Goal: Task Accomplishment & Management: Manage account settings

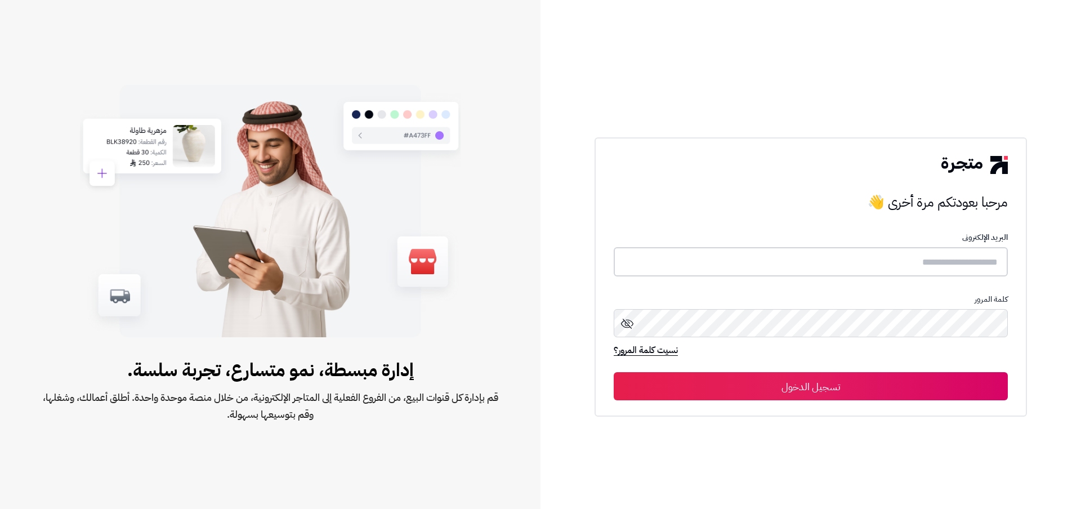
type input "**********"
click at [870, 384] on button "تسجيل الدخول" at bounding box center [811, 386] width 394 height 28
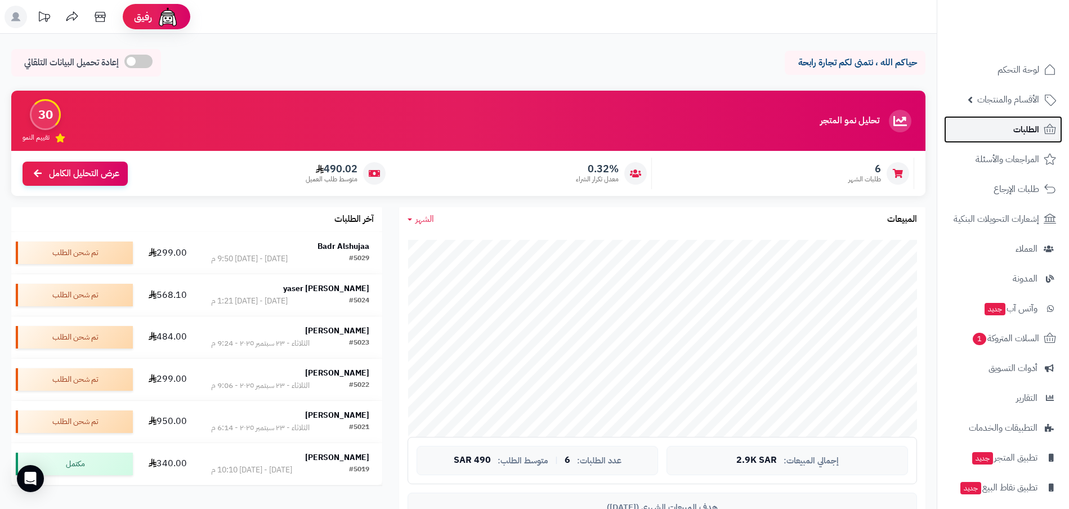
click at [1022, 135] on span "الطلبات" at bounding box center [1027, 130] width 26 height 16
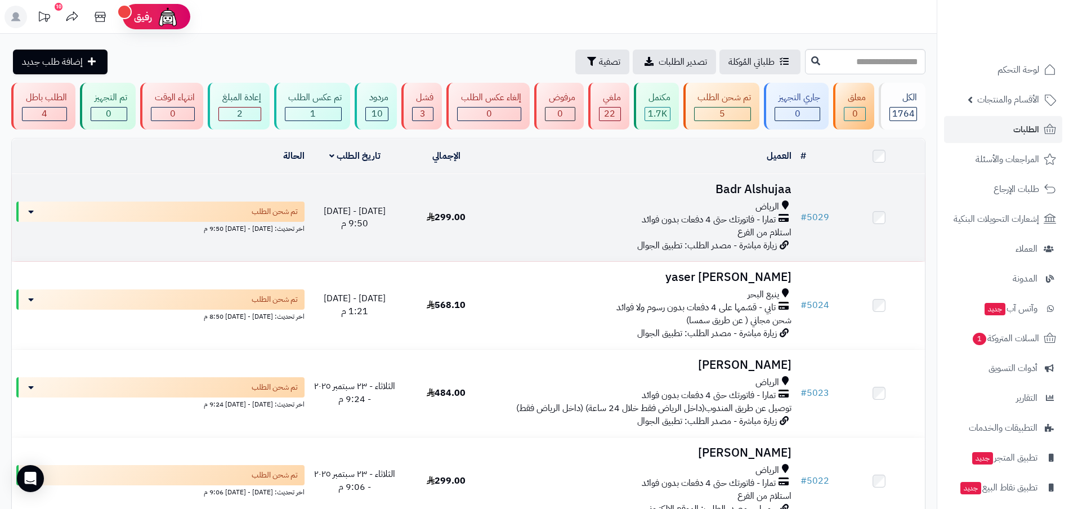
click at [760, 189] on h3 "Badr Alshujaa" at bounding box center [644, 189] width 295 height 13
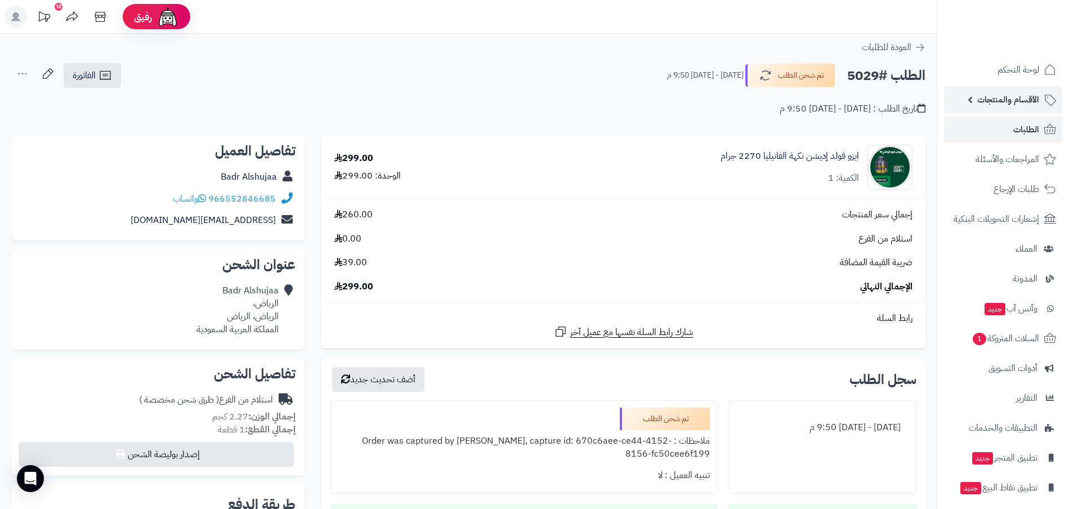
click at [996, 103] on span "الأقسام والمنتجات" at bounding box center [1009, 100] width 62 height 16
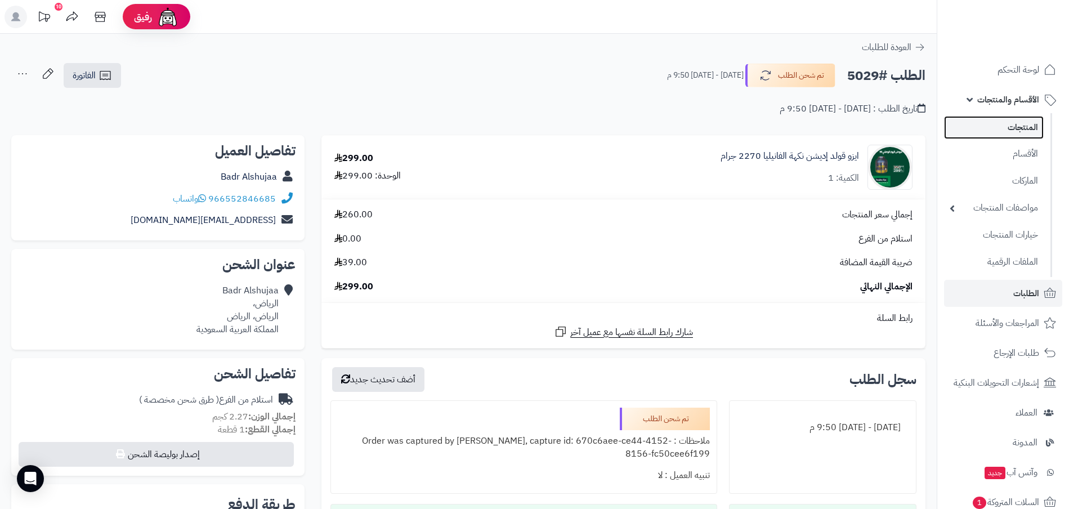
click at [1008, 130] on link "المنتجات" at bounding box center [994, 127] width 100 height 23
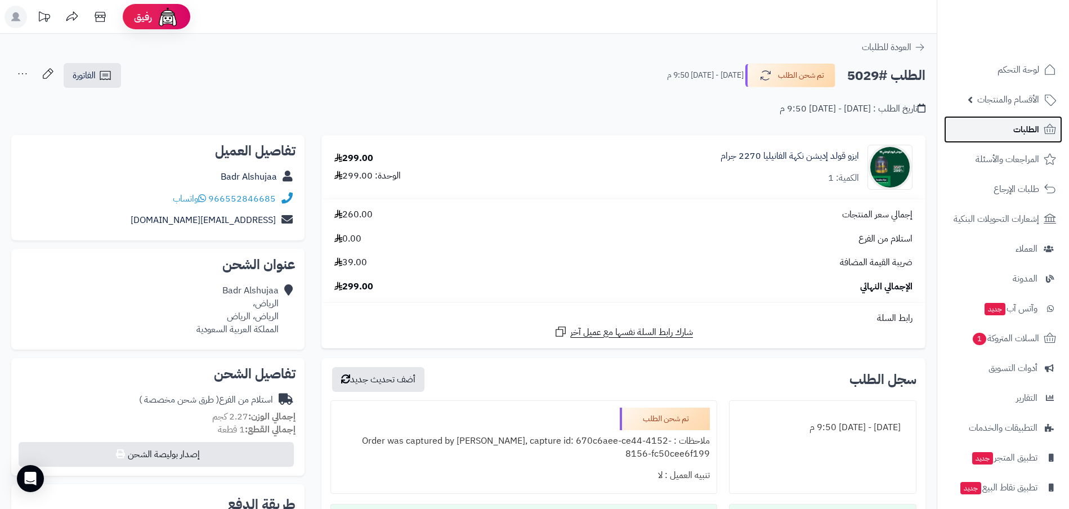
click at [1024, 128] on span "الطلبات" at bounding box center [1027, 130] width 26 height 16
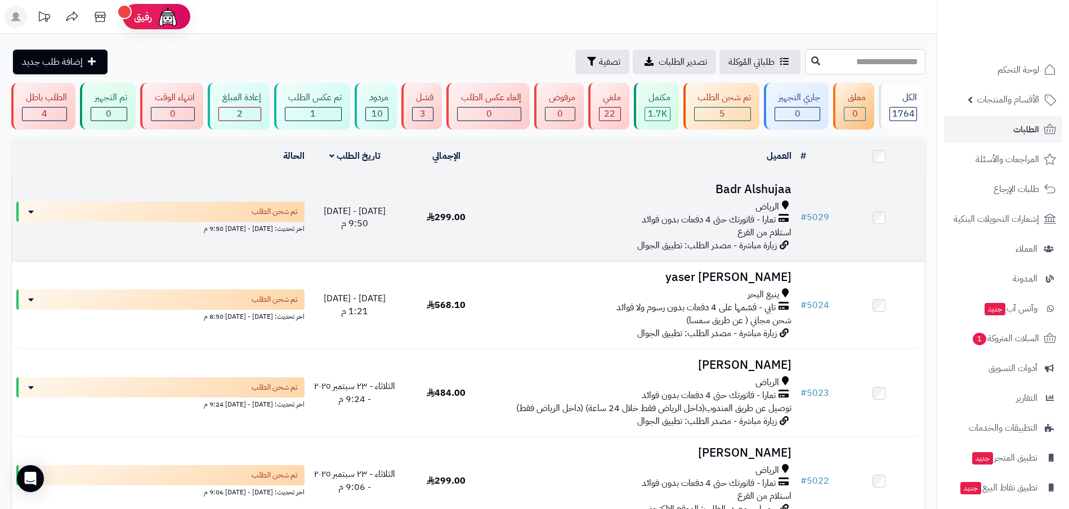
click at [767, 191] on h3 "Badr Alshujaa" at bounding box center [644, 189] width 295 height 13
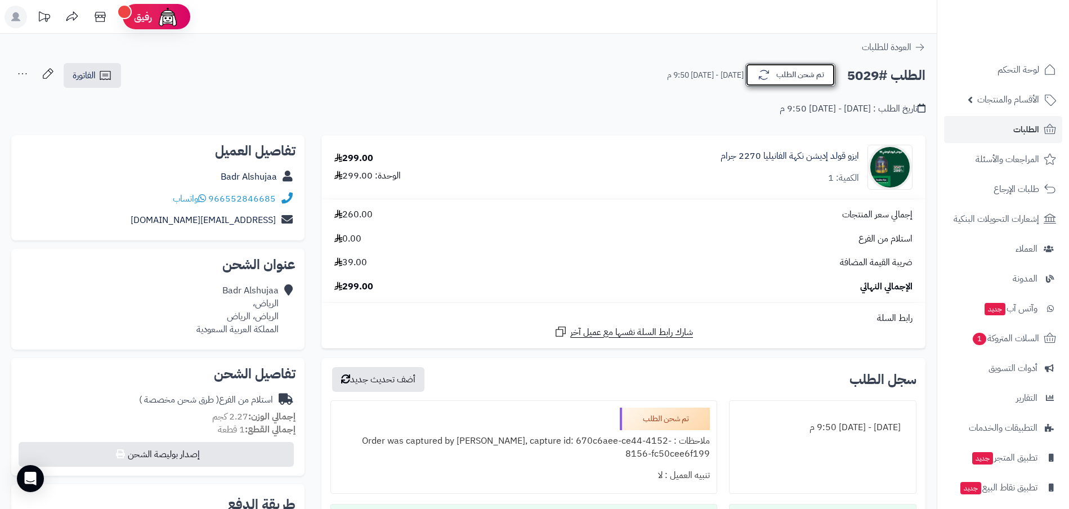
click at [807, 81] on button "تم شحن الطلب" at bounding box center [791, 75] width 90 height 24
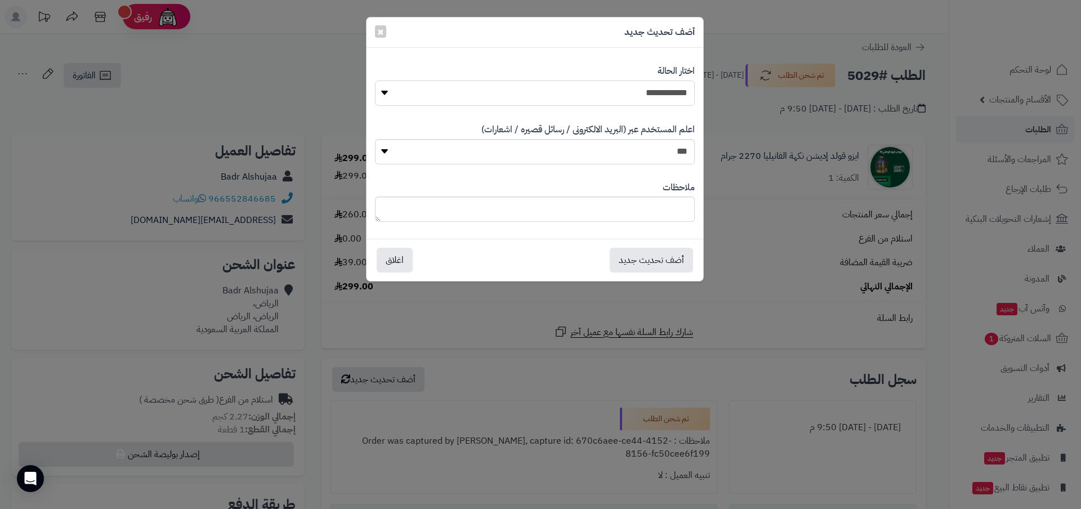
click at [671, 96] on select "**********" at bounding box center [535, 93] width 320 height 25
click at [375, 81] on select "**********" at bounding box center [535, 93] width 320 height 25
click at [685, 157] on select "*** **" at bounding box center [535, 151] width 320 height 25
select select "*"
click at [375, 139] on select "*** **" at bounding box center [535, 151] width 320 height 25
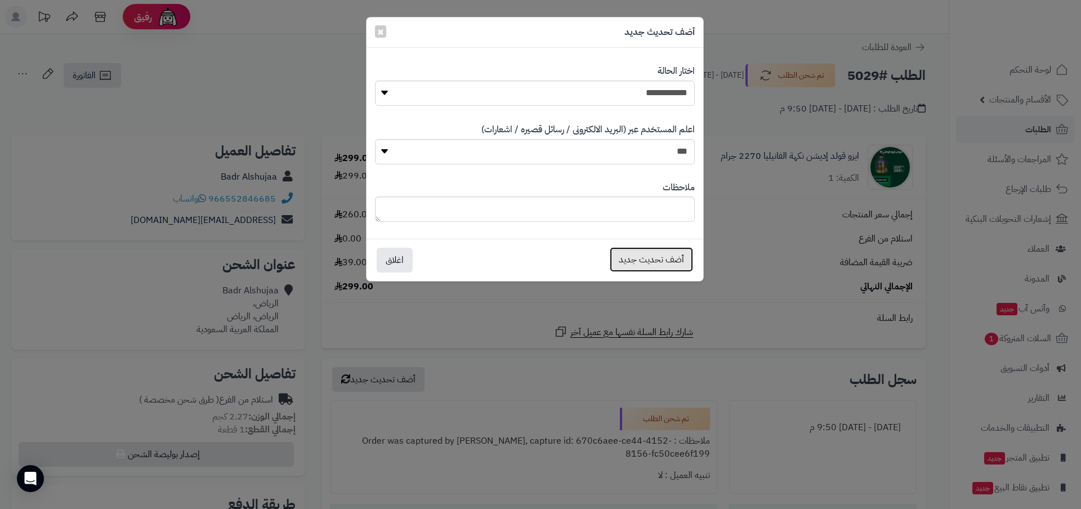
click at [657, 267] on button "أضف تحديث جديد" at bounding box center [651, 259] width 83 height 25
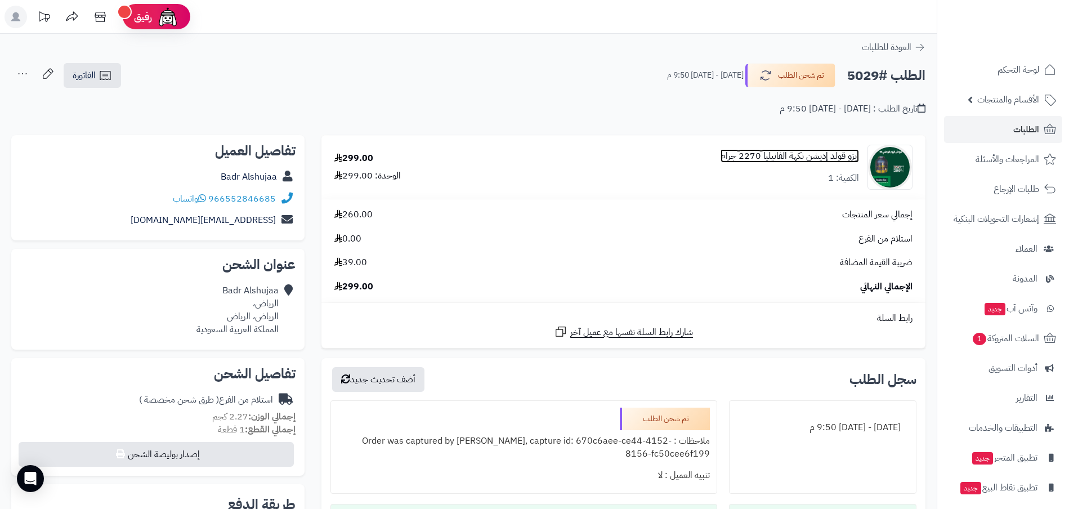
click at [785, 153] on link "ايزو قولد إديشن نكهة الفانيليا 2270 جرام" at bounding box center [790, 156] width 139 height 13
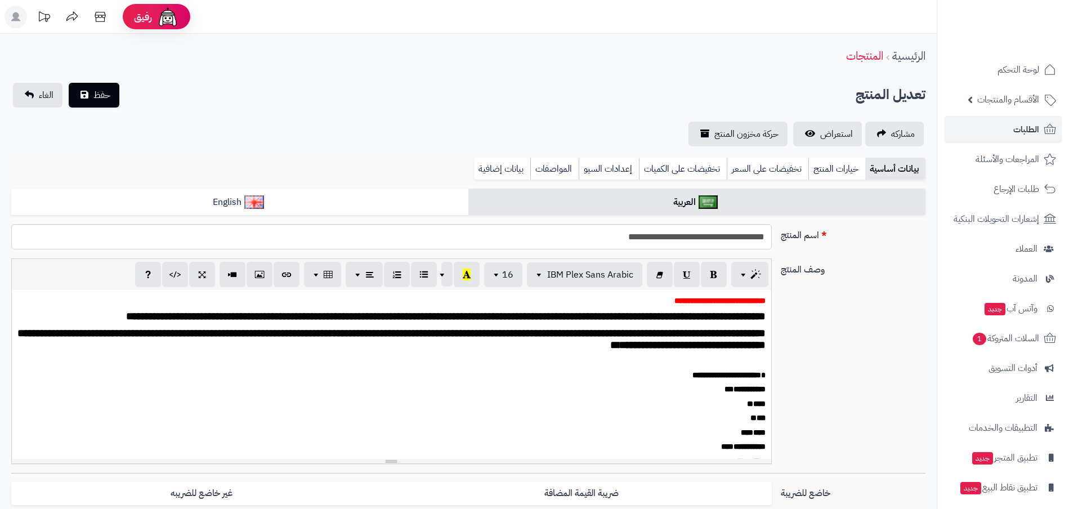
scroll to position [0, 12]
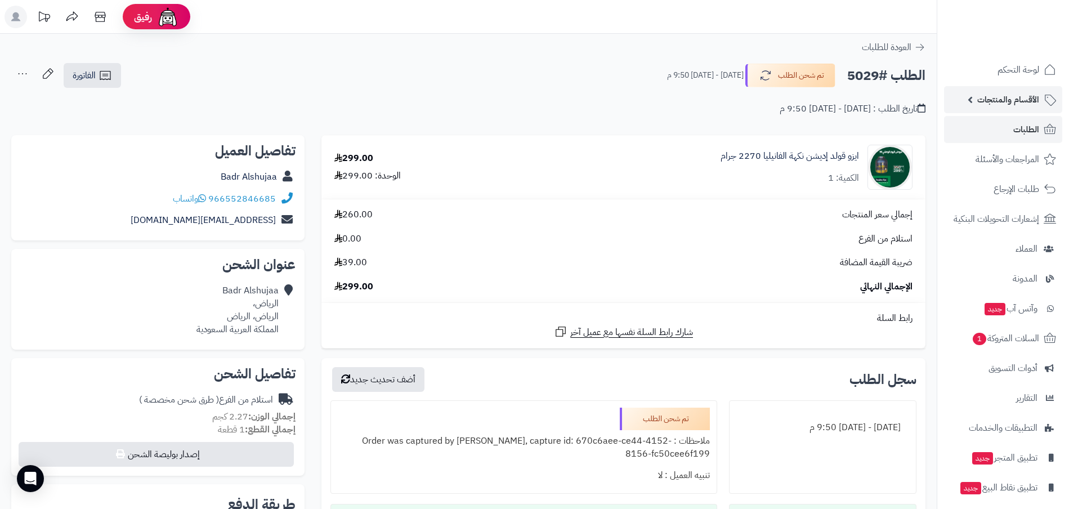
click at [1010, 96] on span "الأقسام والمنتجات" at bounding box center [1009, 100] width 62 height 16
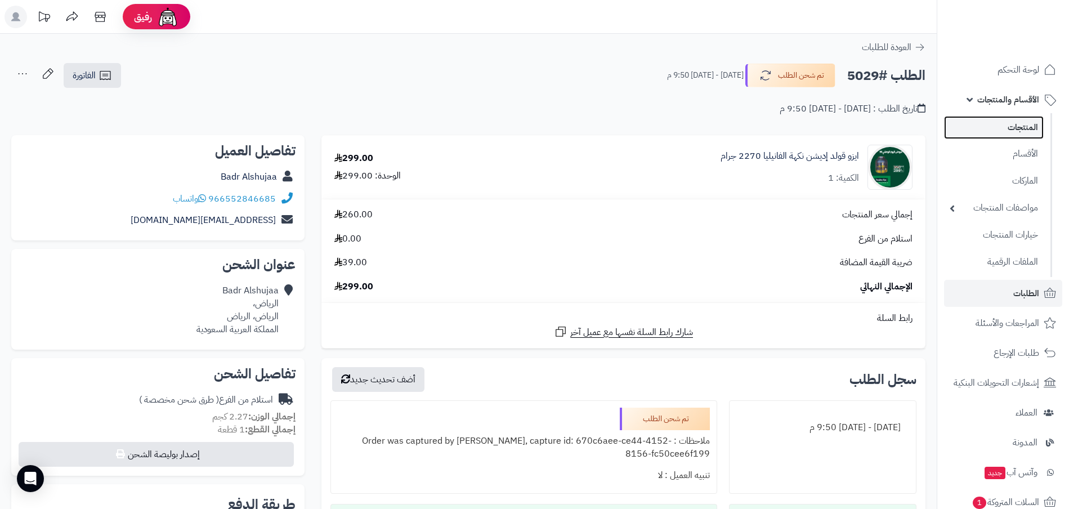
click at [1010, 131] on link "المنتجات" at bounding box center [994, 127] width 100 height 23
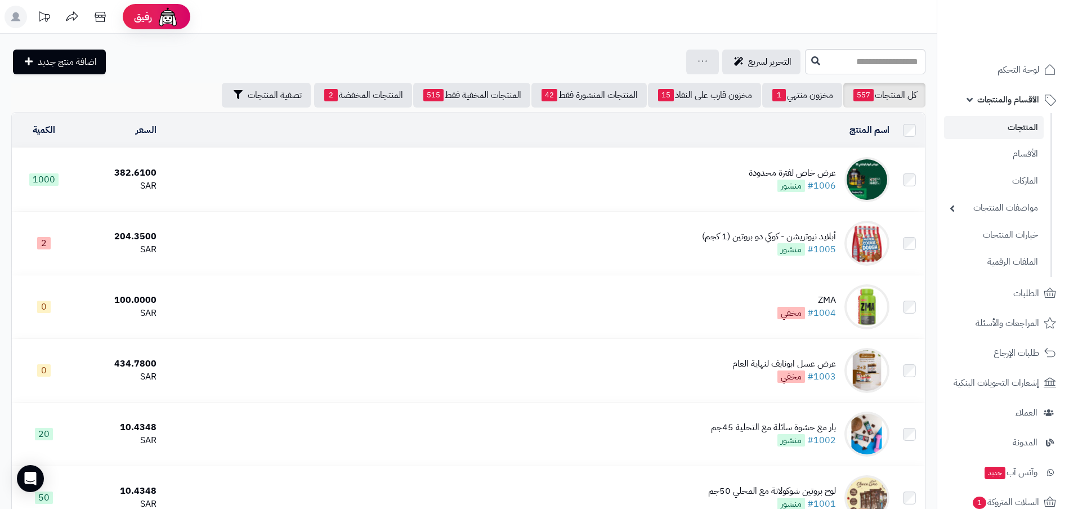
click at [823, 174] on div "عرض خاص لفترة محدودة" at bounding box center [792, 173] width 87 height 13
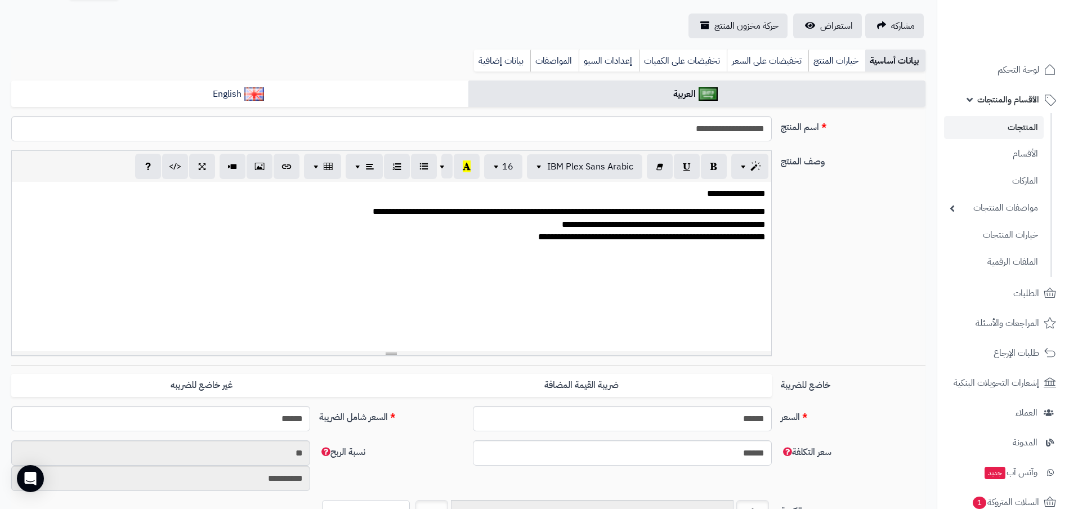
scroll to position [493, 0]
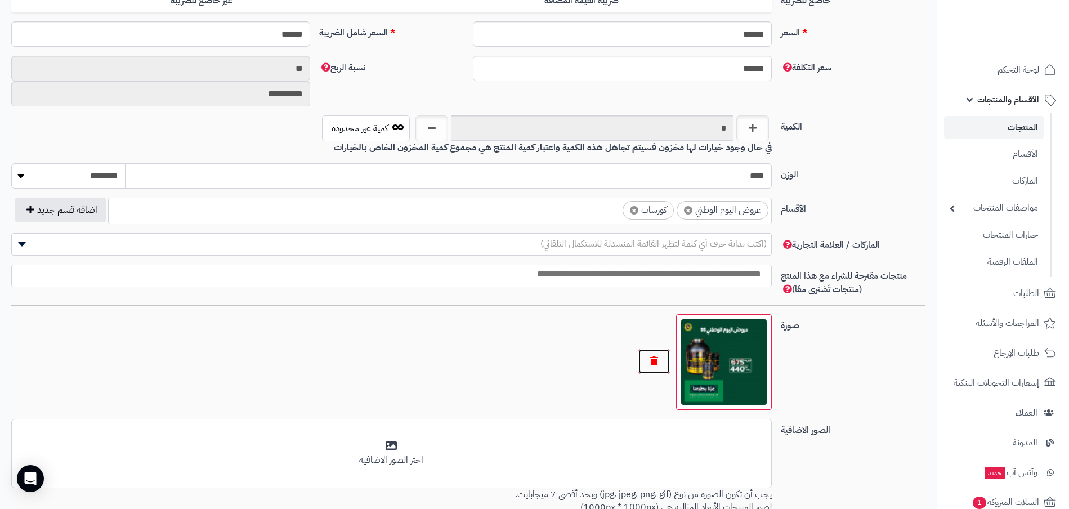
click at [659, 362] on button "button" at bounding box center [654, 362] width 33 height 26
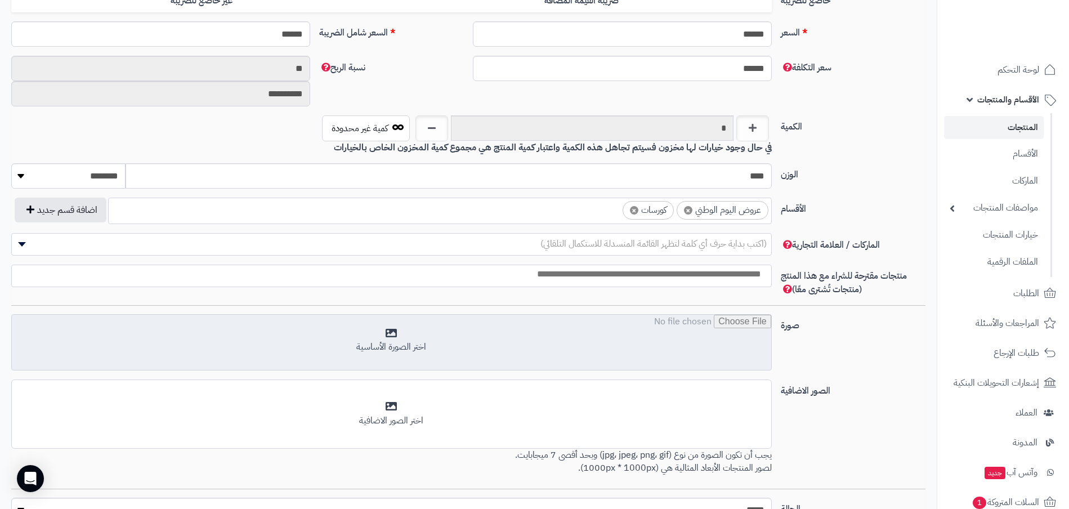
click at [411, 335] on input "file" at bounding box center [392, 343] width 760 height 56
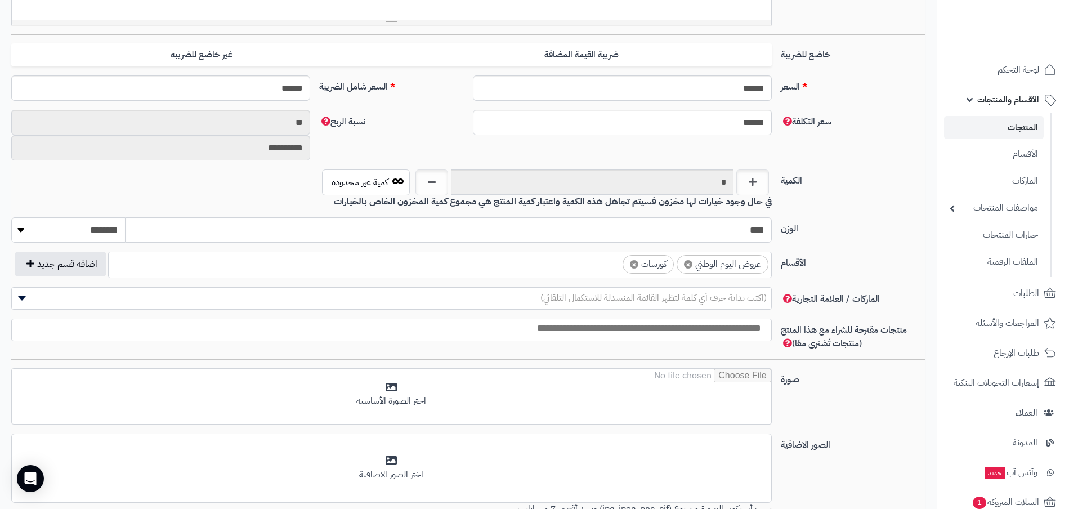
scroll to position [563, 0]
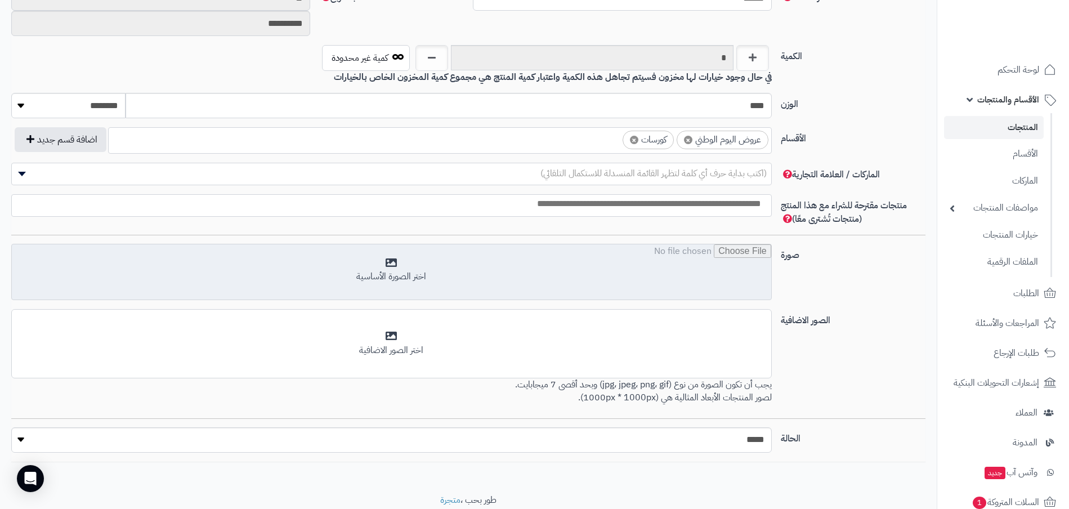
click at [413, 274] on input "file" at bounding box center [392, 272] width 760 height 56
type input "**********"
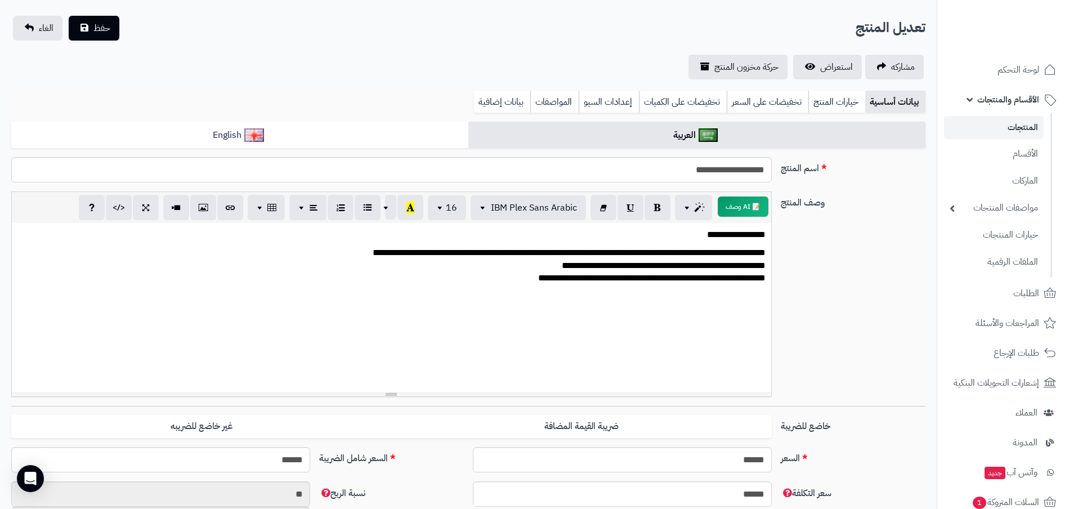
scroll to position [10, 0]
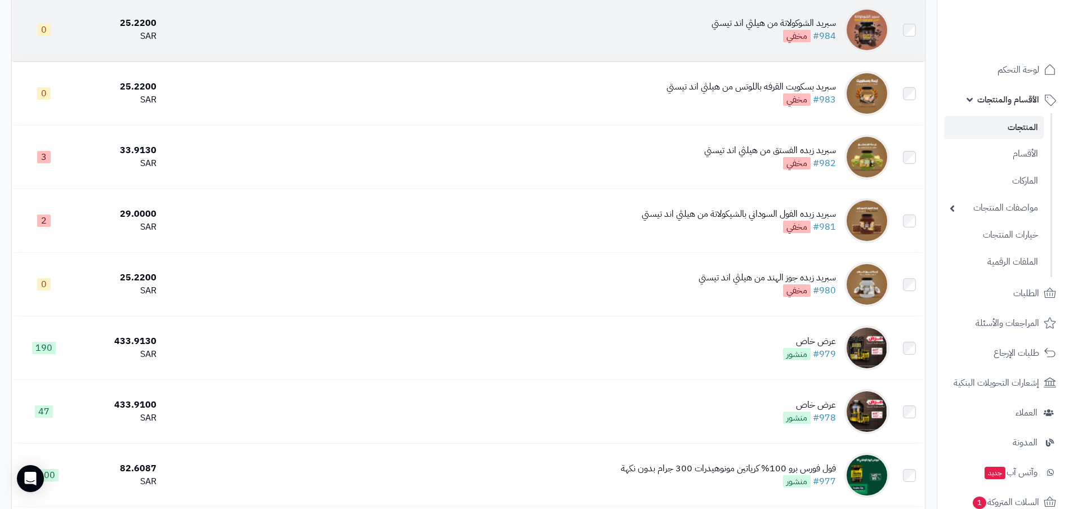
scroll to position [1478, 0]
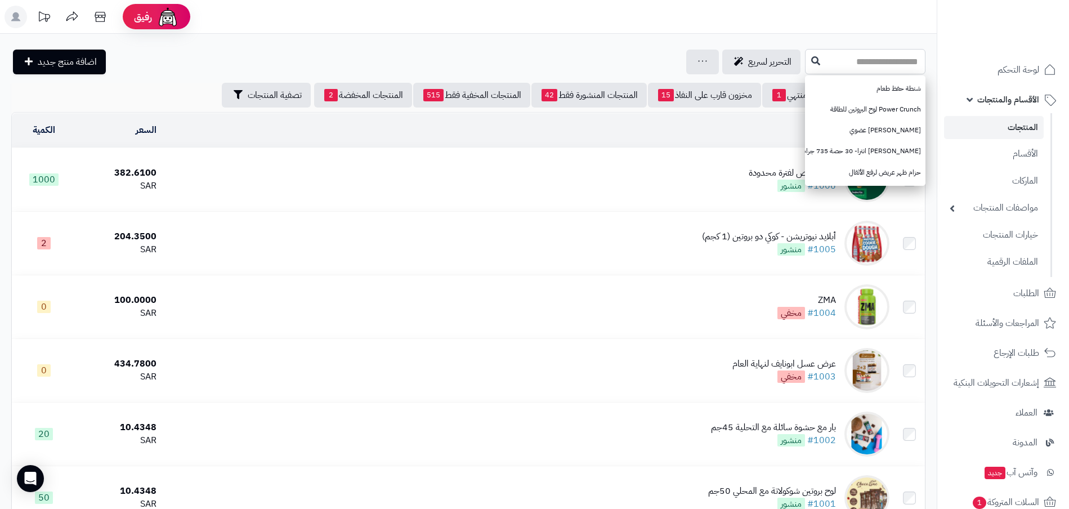
paste input "**********"
type input "**********"
click at [812, 59] on icon at bounding box center [816, 60] width 9 height 9
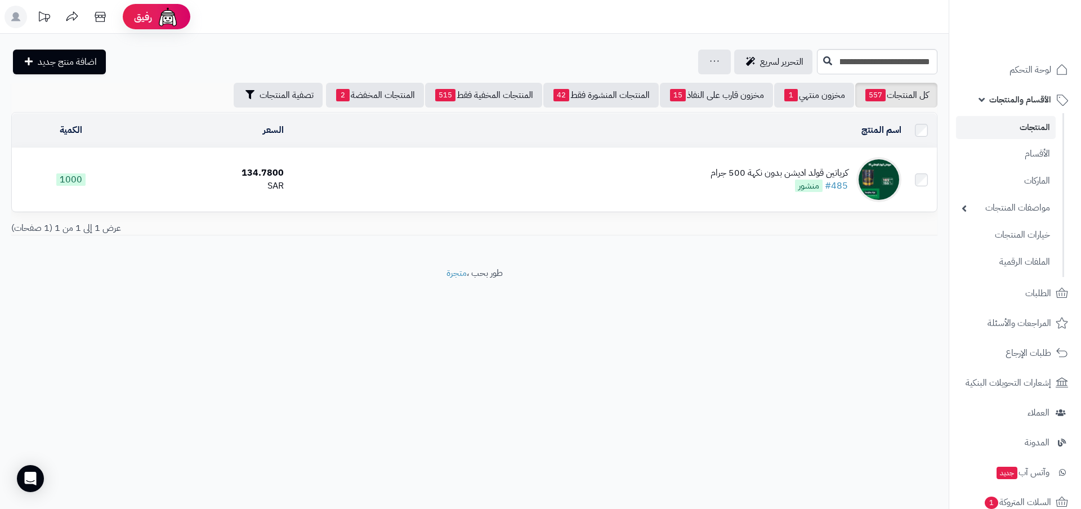
click at [800, 171] on div "كرياتين قولد اديشن بدون نكهة 500 جرام" at bounding box center [779, 173] width 137 height 13
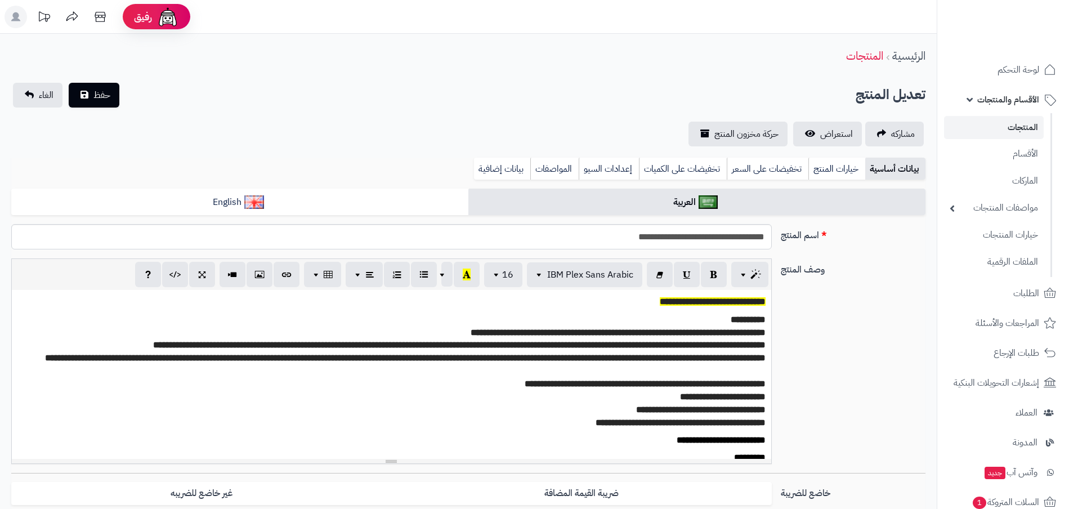
scroll to position [0, 12]
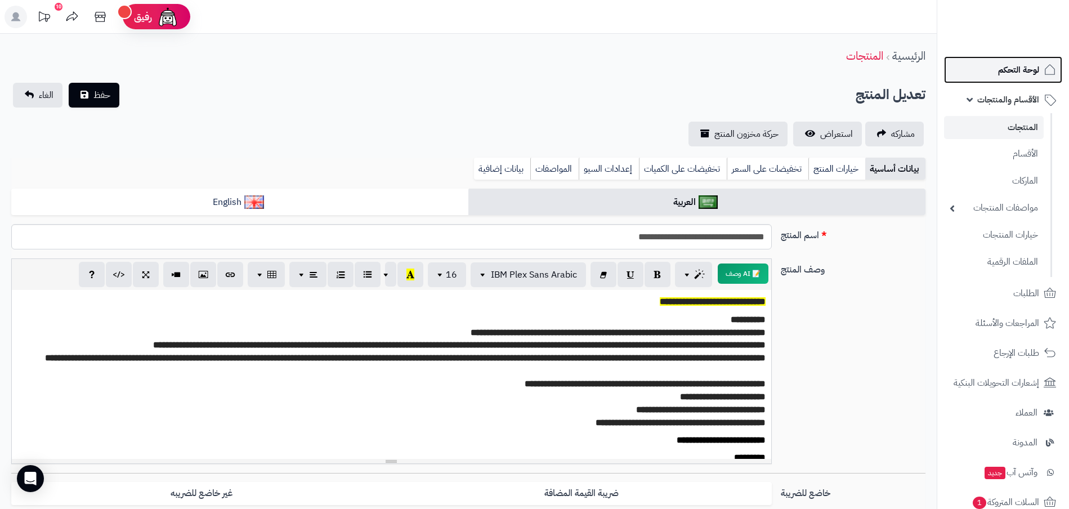
click at [1014, 78] on link "لوحة التحكم" at bounding box center [1003, 69] width 118 height 27
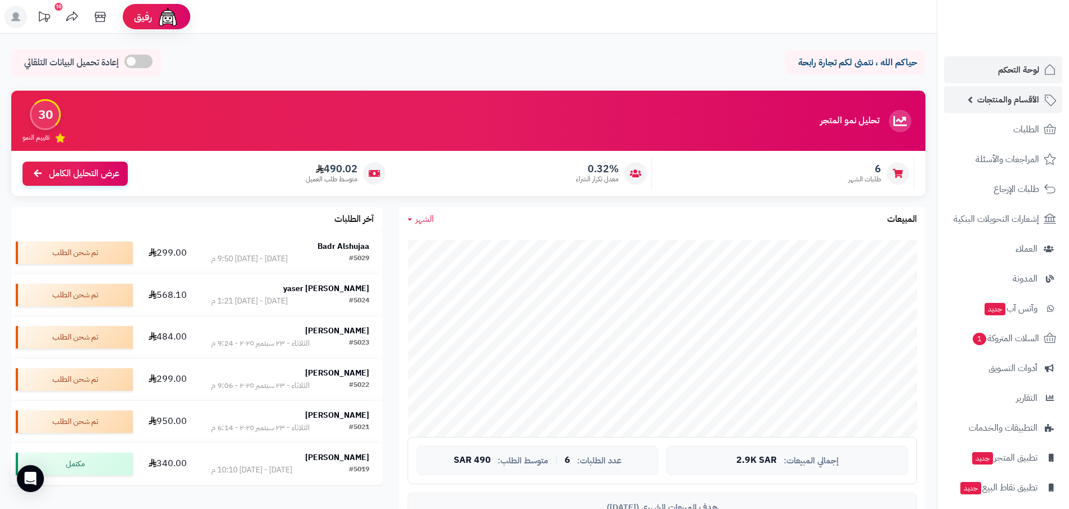
click at [1011, 101] on span "الأقسام والمنتجات" at bounding box center [1009, 100] width 62 height 16
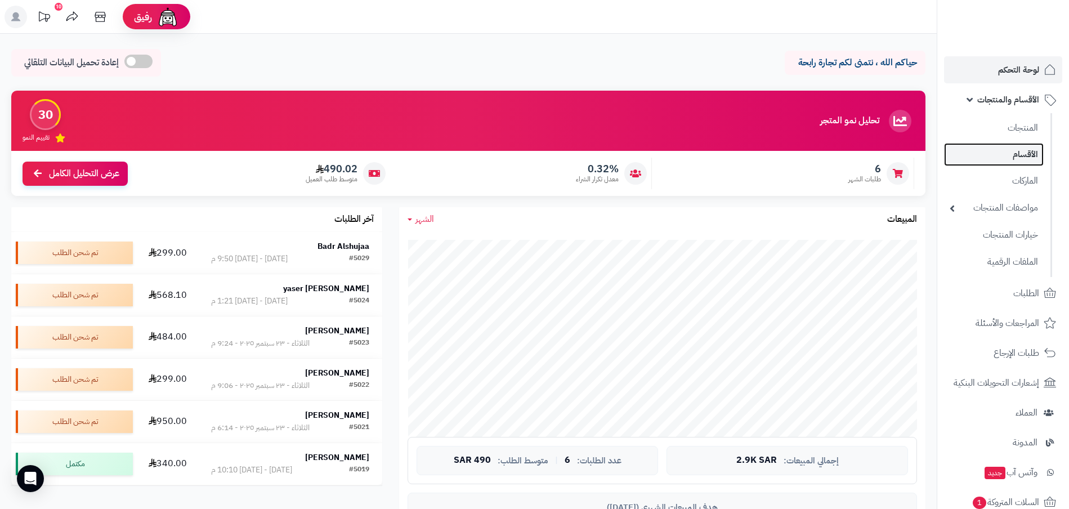
click at [1016, 156] on link "الأقسام" at bounding box center [994, 154] width 100 height 23
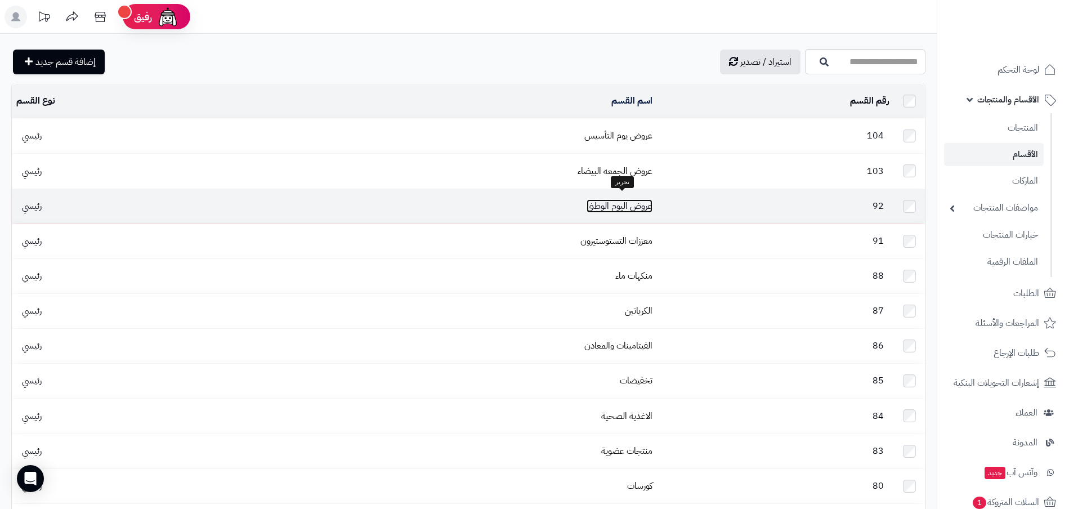
click at [646, 200] on link "عروض اليوم الوطني" at bounding box center [620, 206] width 66 height 14
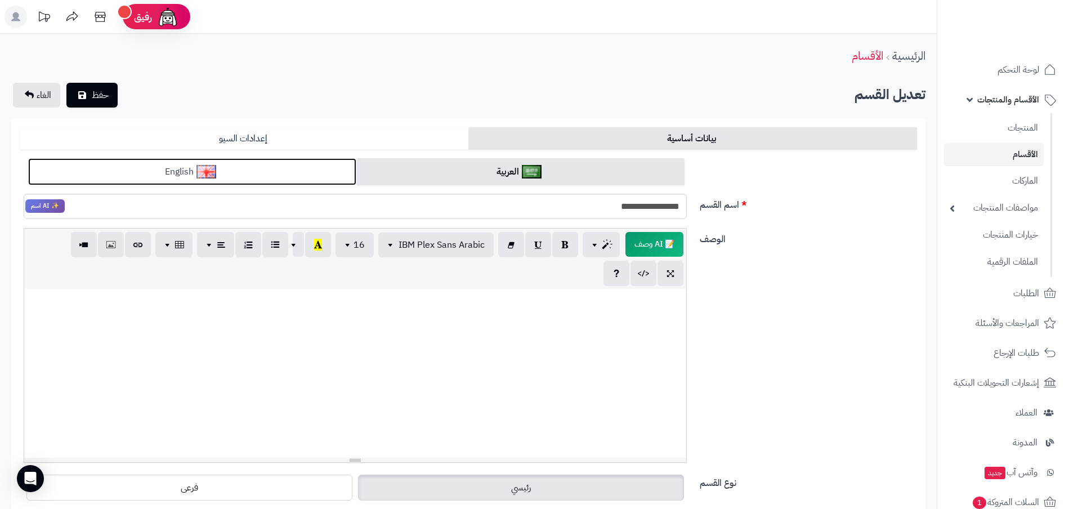
click at [256, 175] on link "English" at bounding box center [192, 172] width 328 height 28
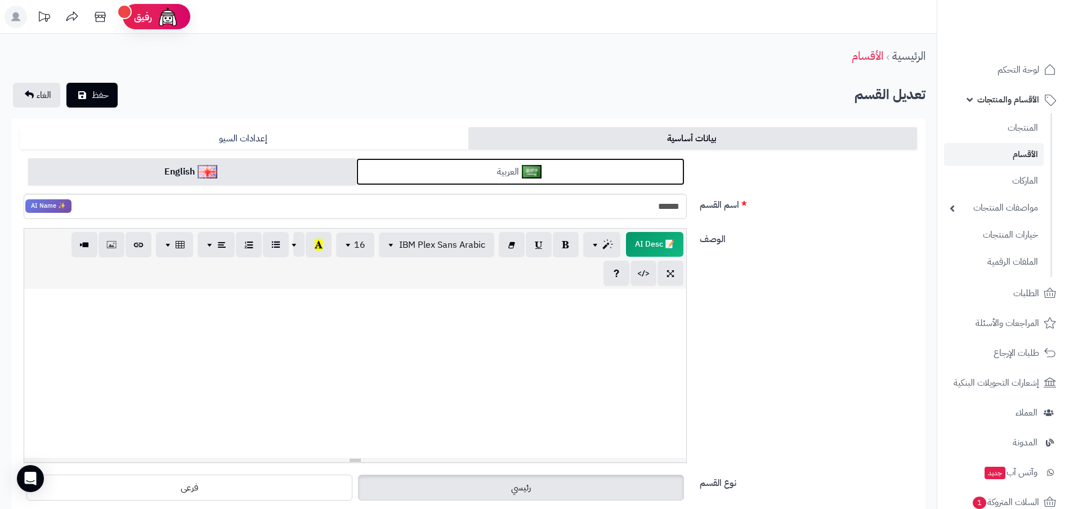
click at [547, 168] on link "العربية" at bounding box center [520, 172] width 328 height 28
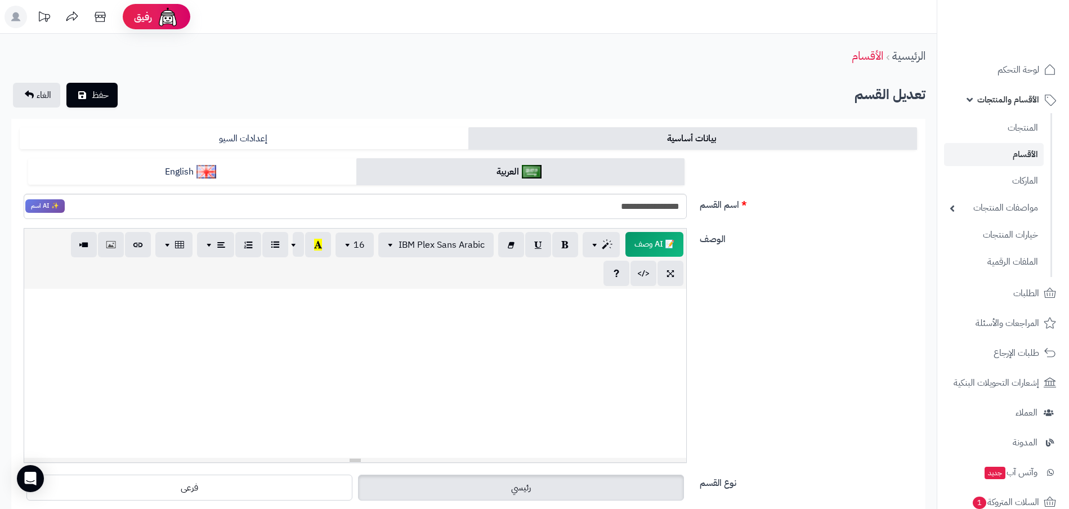
click at [1009, 102] on span "الأقسام والمنتجات" at bounding box center [1009, 100] width 62 height 16
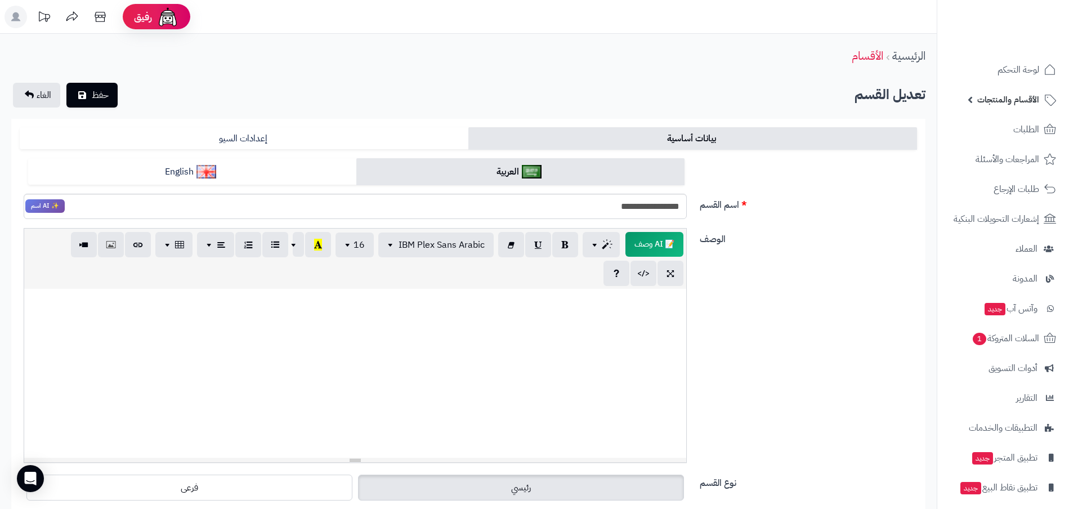
click at [1009, 105] on span "الأقسام والمنتجات" at bounding box center [1009, 100] width 62 height 16
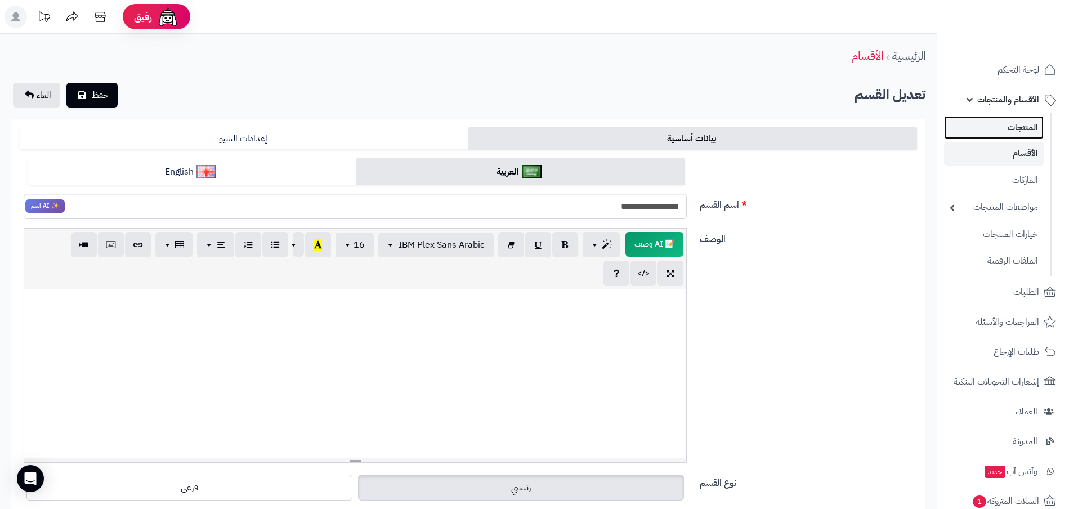
click at [1017, 132] on link "المنتجات" at bounding box center [994, 127] width 100 height 23
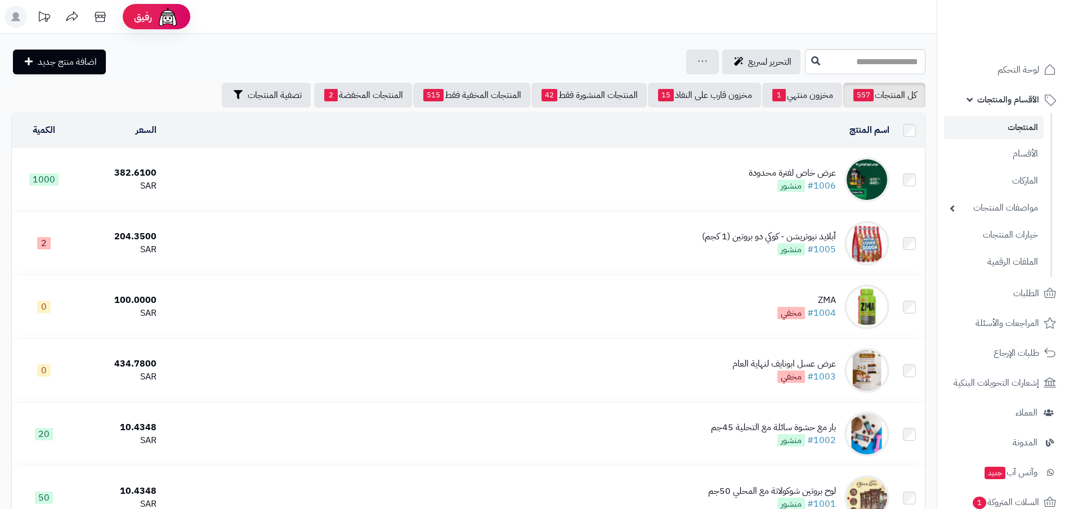
click at [785, 172] on div "عرض خاص لفترة محدودة" at bounding box center [792, 173] width 87 height 13
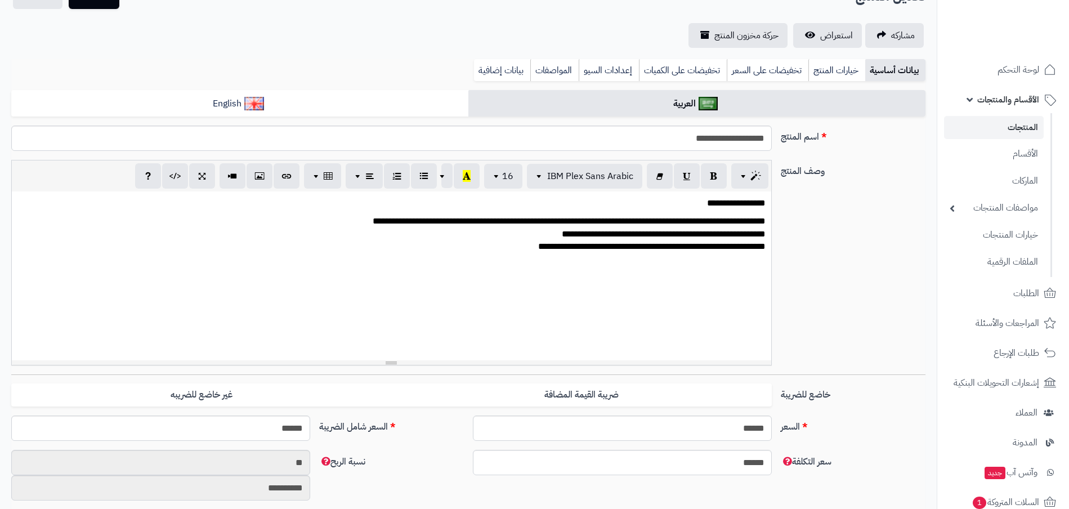
scroll to position [352, 0]
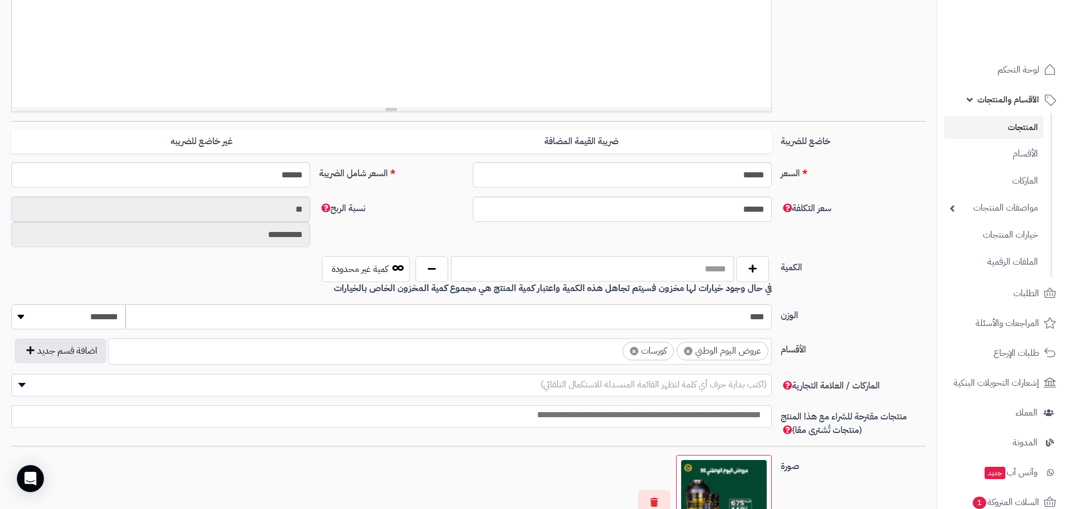
click at [687, 263] on input "text" at bounding box center [592, 268] width 283 height 25
type input "*"
